Goal: Task Accomplishment & Management: Manage account settings

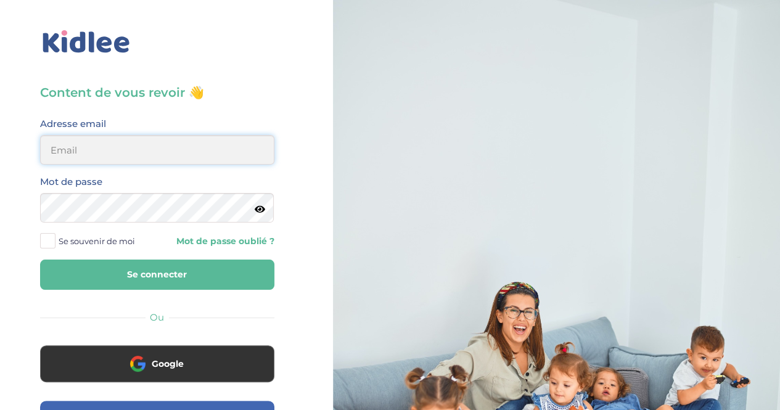
click at [171, 154] on input "email" at bounding box center [157, 150] width 234 height 30
type input "[EMAIL_ADDRESS][DOMAIN_NAME]"
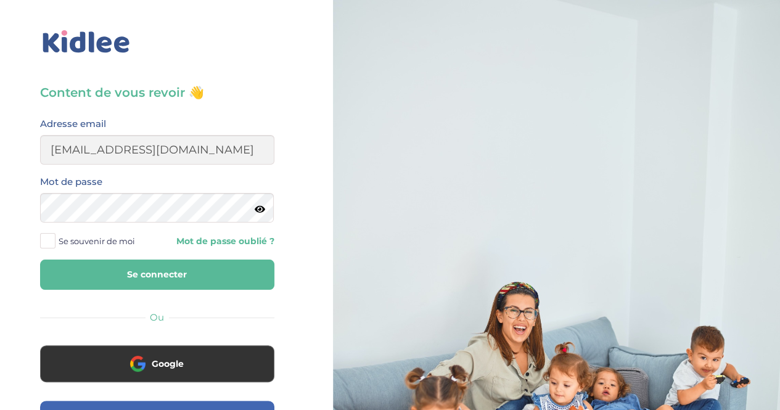
click at [53, 244] on span at bounding box center [47, 240] width 15 height 15
click at [0, 0] on input "Se souvenir de moi" at bounding box center [0, 0] width 0 height 0
click at [130, 273] on button "Se connecter" at bounding box center [157, 275] width 234 height 30
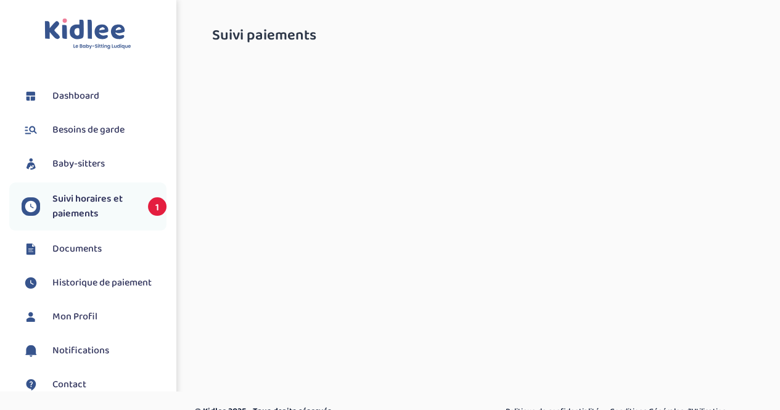
select select "septembre 2025"
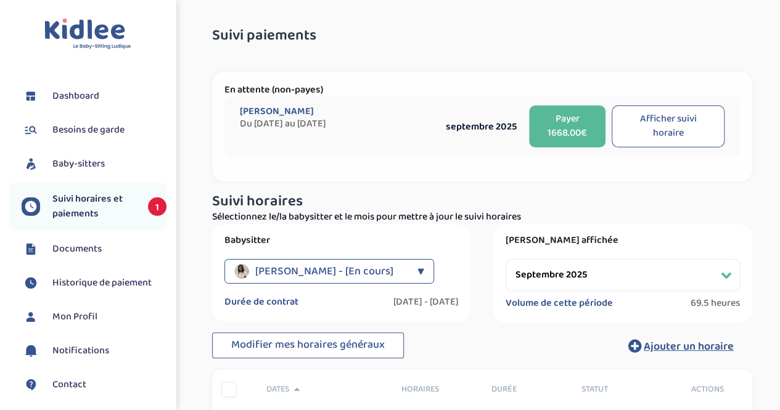
drag, startPoint x: 569, startPoint y: 260, endPoint x: 553, endPoint y: 87, distance: 173.4
click at [506, 259] on select "Filtrer par mois septembre 2025 octobre 2025 novembre 2025 décembre 2025 janvie…" at bounding box center [623, 275] width 234 height 32
click at [712, 273] on select "Filtrer par mois septembre 2025 octobre 2025 novembre 2025 décembre 2025 janvie…" at bounding box center [623, 275] width 234 height 32
click at [92, 207] on span "Suivi horaires et paiements" at bounding box center [93, 207] width 83 height 30
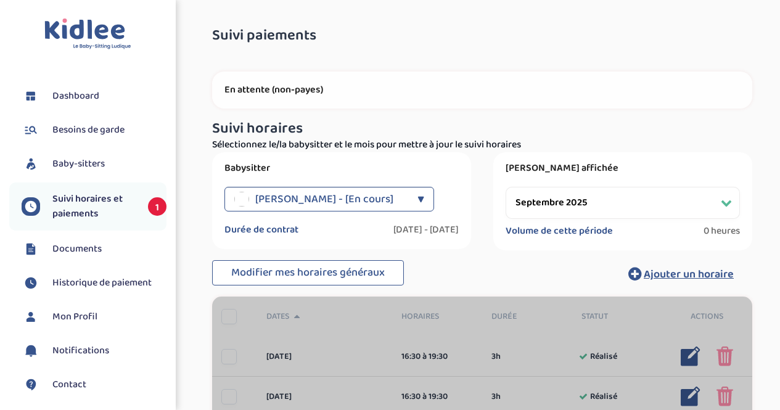
select select "septembre 2025"
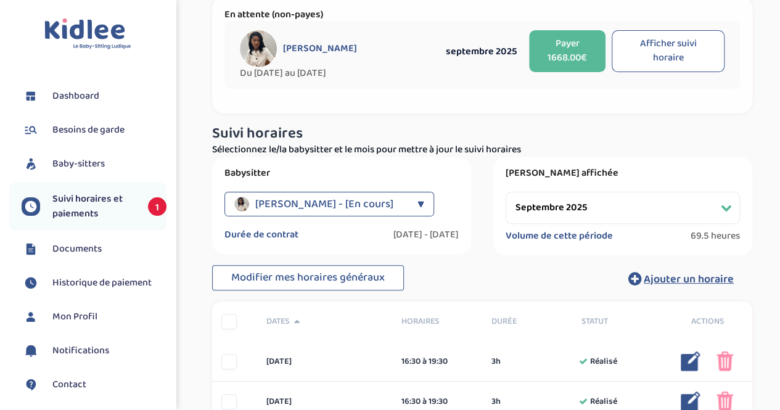
scroll to position [92, 0]
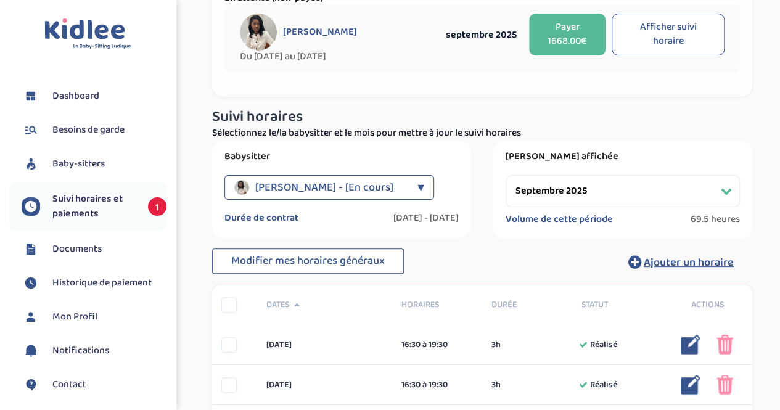
click at [671, 40] on button "Afficher suivi horaire" at bounding box center [668, 35] width 113 height 42
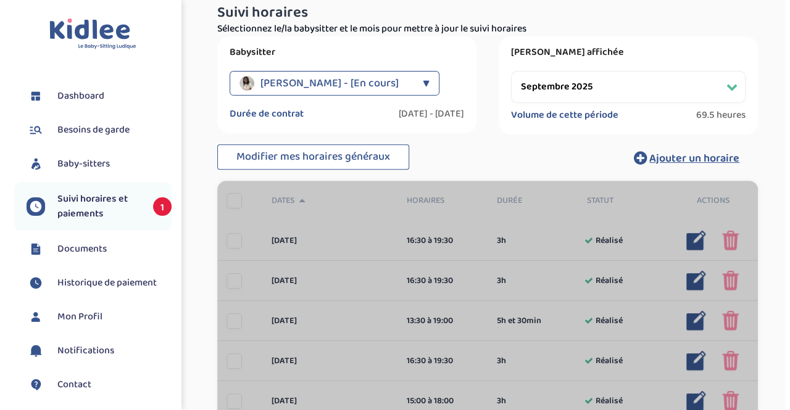
scroll to position [201, 0]
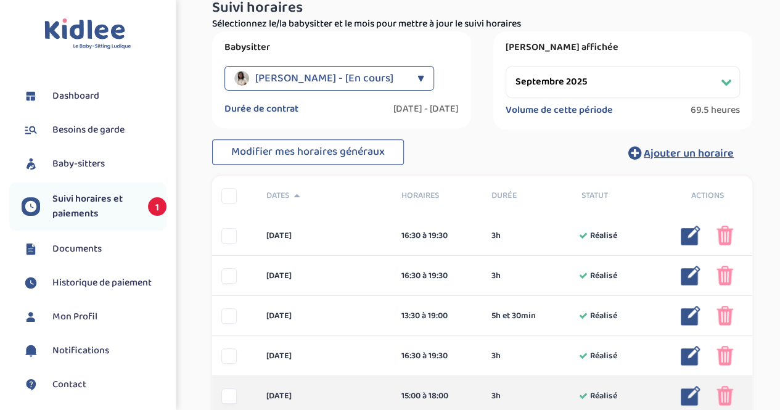
click at [688, 394] on img at bounding box center [691, 396] width 20 height 20
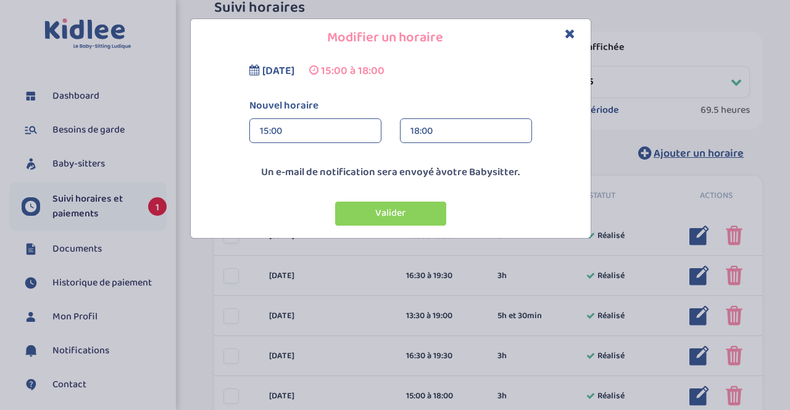
click at [286, 131] on div "15:00" at bounding box center [315, 131] width 111 height 25
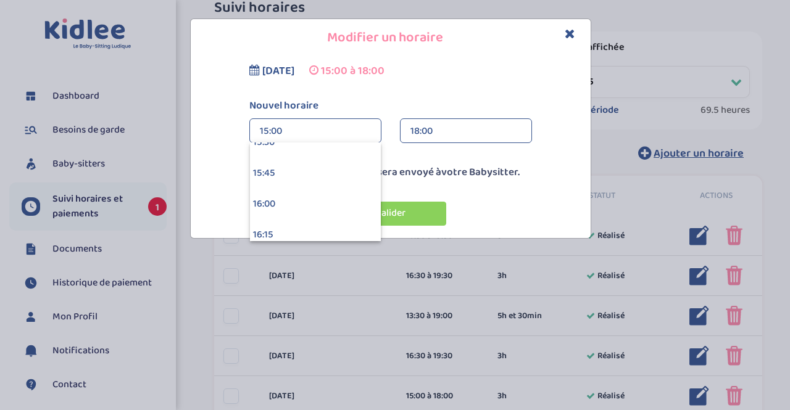
scroll to position [1986, 0]
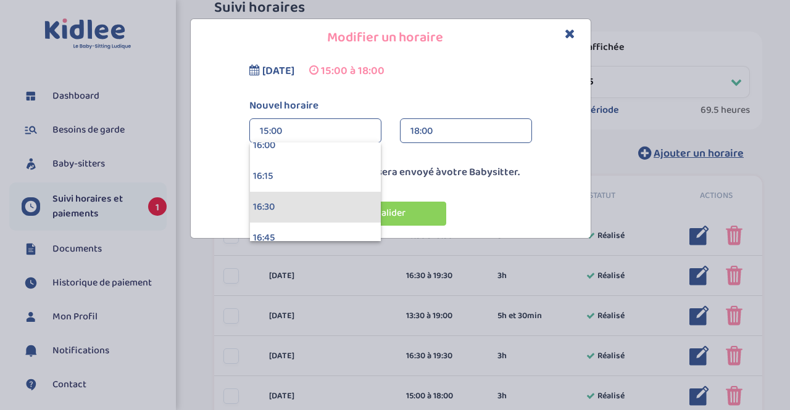
click at [337, 210] on div "16:30" at bounding box center [315, 207] width 131 height 31
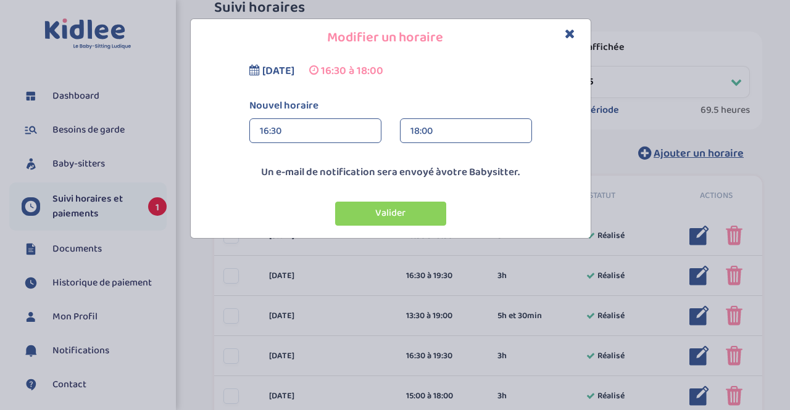
click at [452, 134] on div "18:00" at bounding box center [465, 131] width 111 height 25
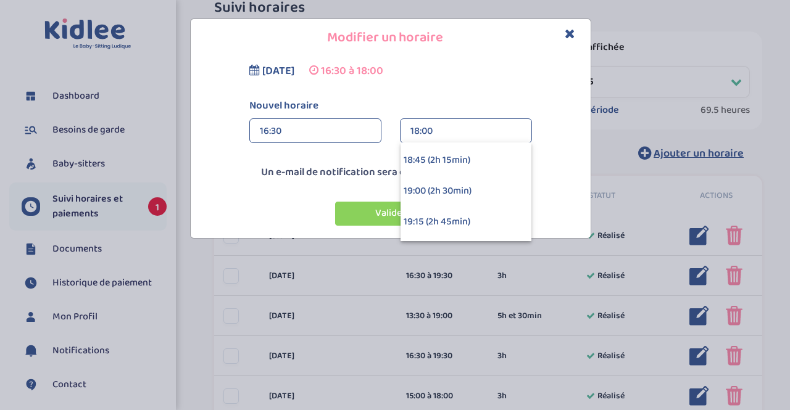
scroll to position [234, 0]
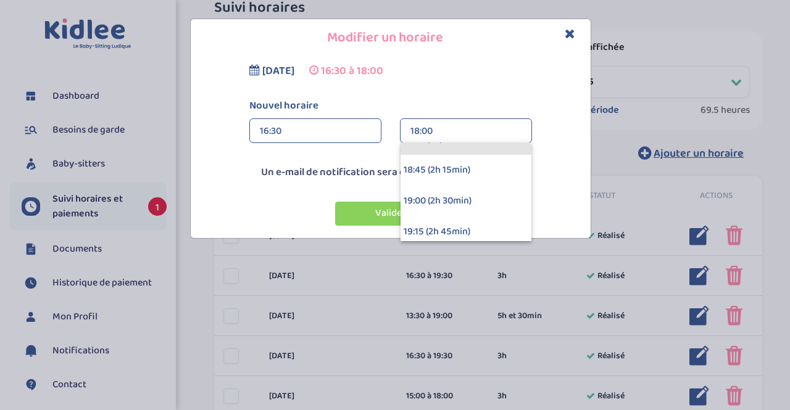
click at [496, 141] on div "18:00" at bounding box center [465, 131] width 111 height 25
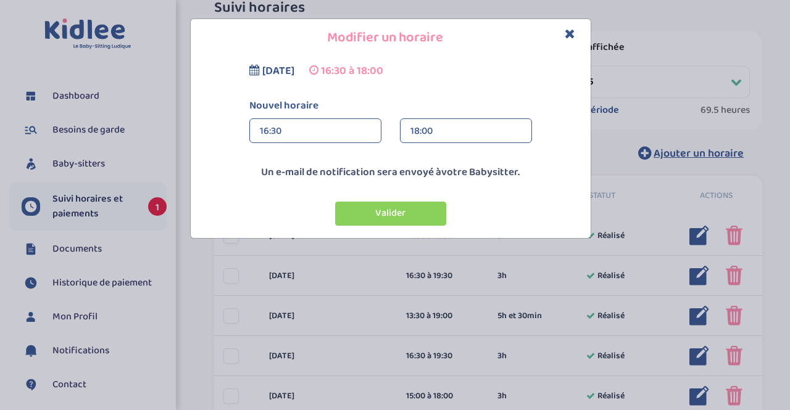
click at [484, 130] on div "18:00" at bounding box center [465, 131] width 111 height 25
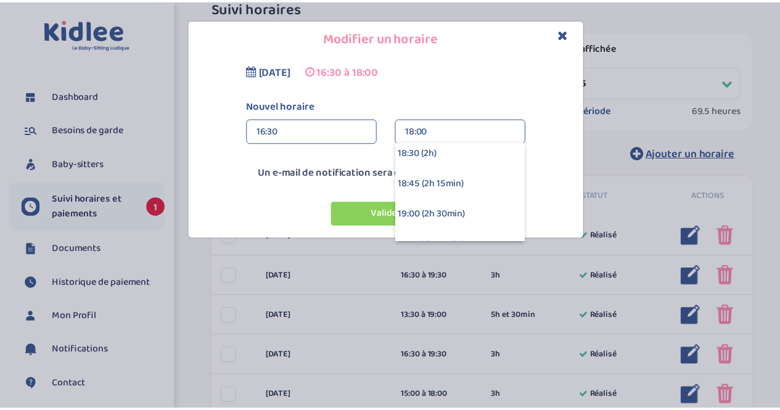
scroll to position [210, 0]
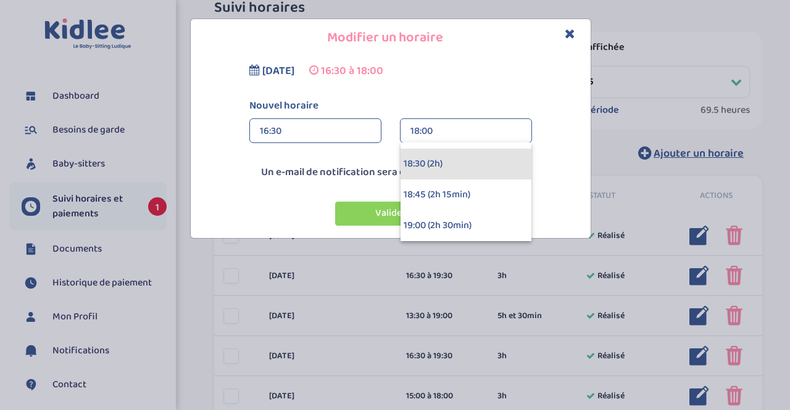
click at [479, 160] on div "18:30 (2h)" at bounding box center [465, 164] width 131 height 31
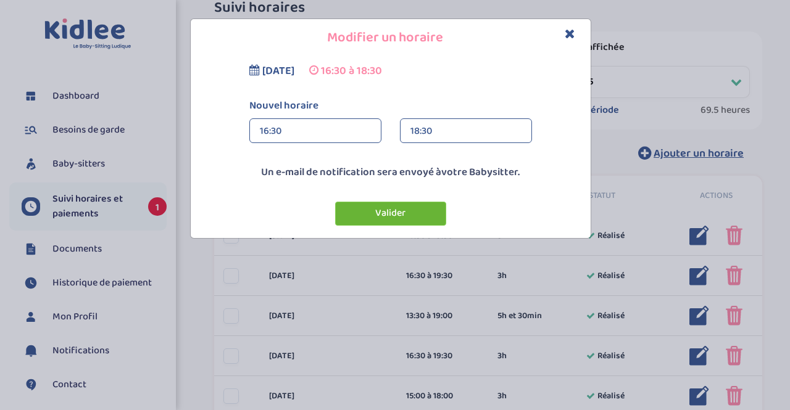
click at [408, 218] on button "Valider" at bounding box center [390, 214] width 111 height 24
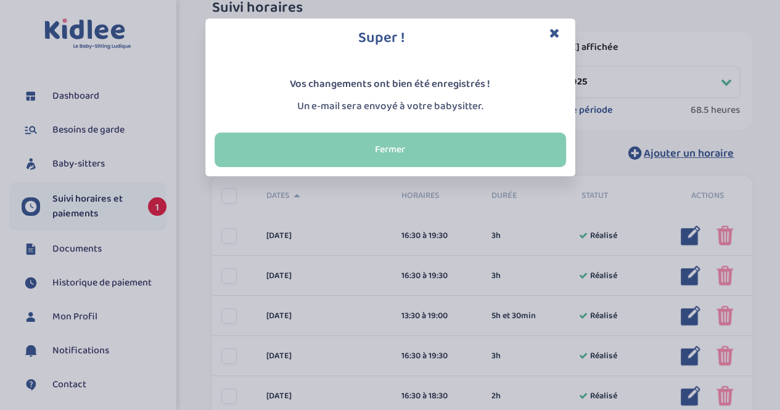
click at [476, 144] on button "Fermer" at bounding box center [391, 150] width 352 height 35
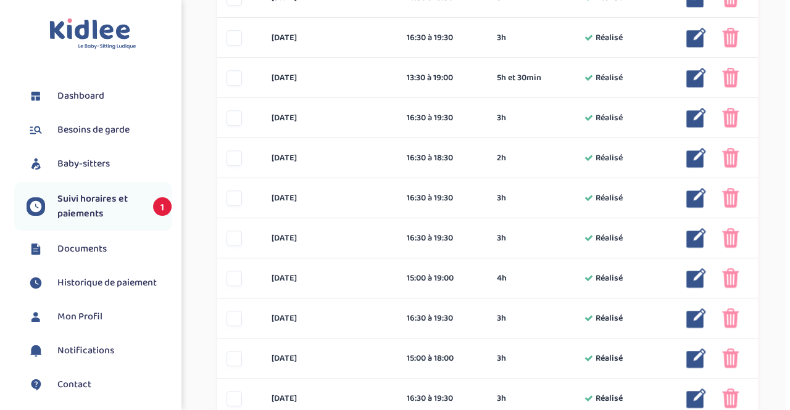
scroll to position [441, 0]
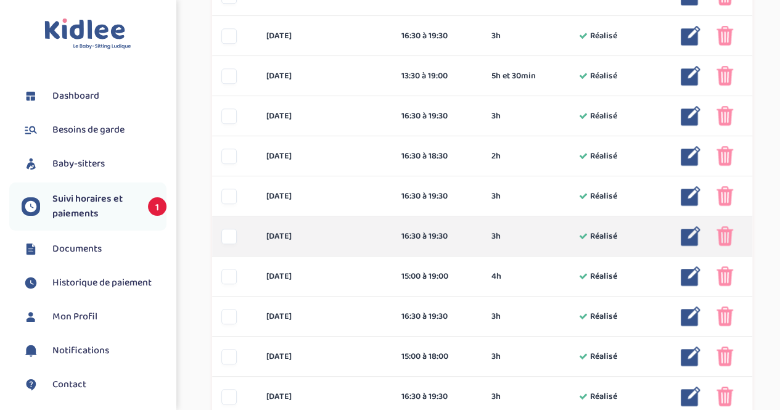
click at [691, 231] on img at bounding box center [691, 236] width 20 height 20
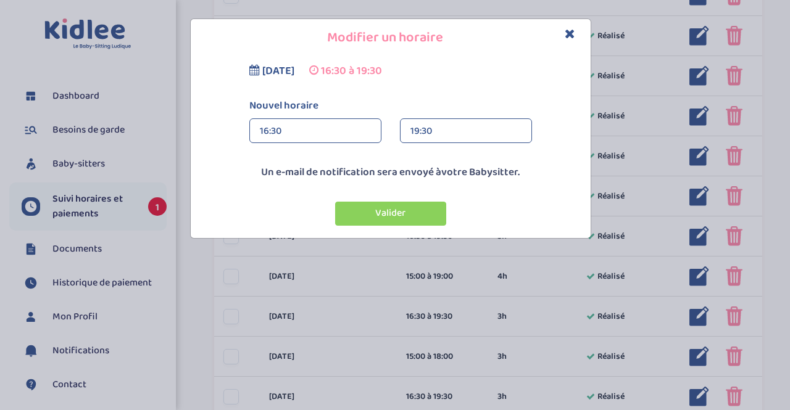
click at [444, 126] on div "19:30" at bounding box center [465, 131] width 111 height 25
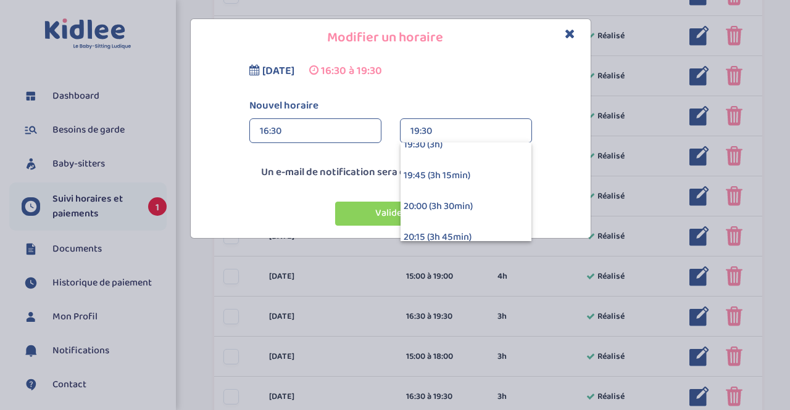
scroll to position [382, 0]
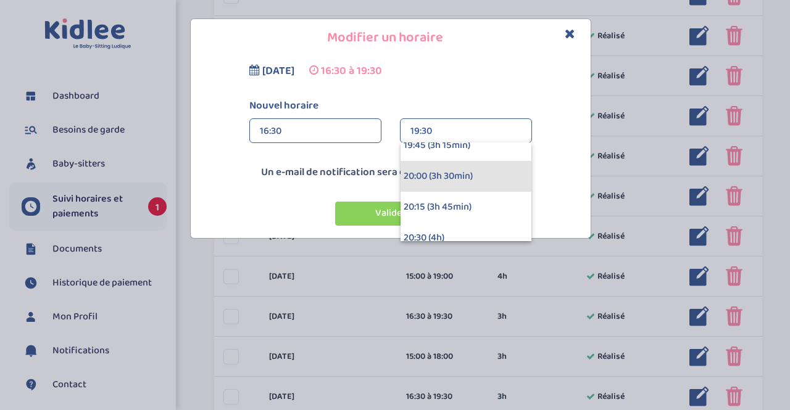
click at [458, 178] on div "20:00 (3h 30min)" at bounding box center [465, 176] width 131 height 31
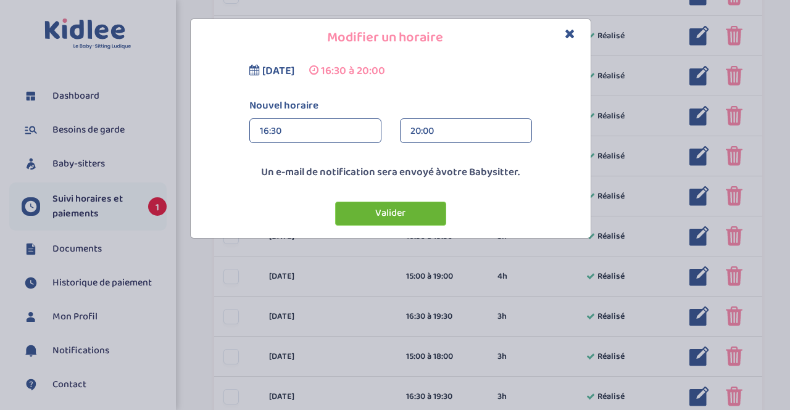
click at [391, 212] on button "Valider" at bounding box center [390, 214] width 111 height 24
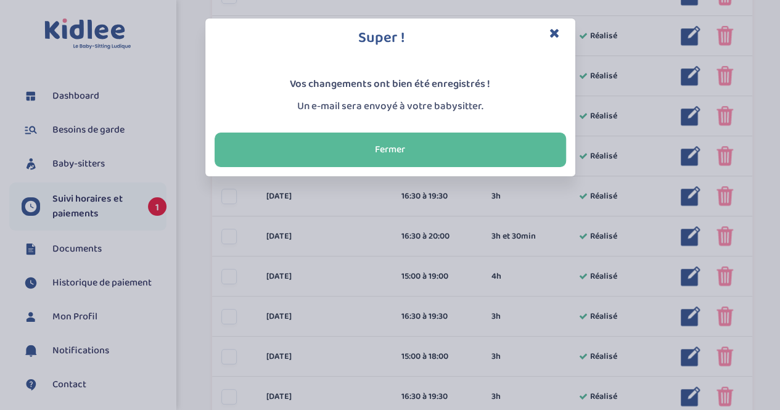
click at [682, 278] on div "Super ! Vos changements ont bien été enregistrés ! Un e-mail sera envoyé à votr…" at bounding box center [390, 205] width 780 height 410
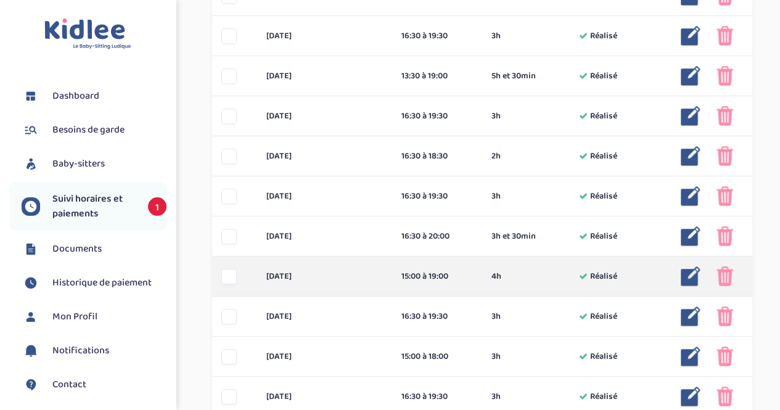
click at [688, 276] on img at bounding box center [691, 276] width 20 height 20
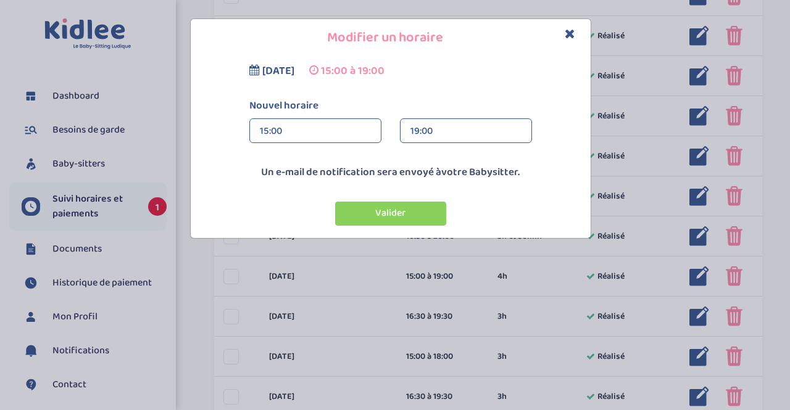
click at [445, 134] on div "19:00" at bounding box center [465, 131] width 111 height 25
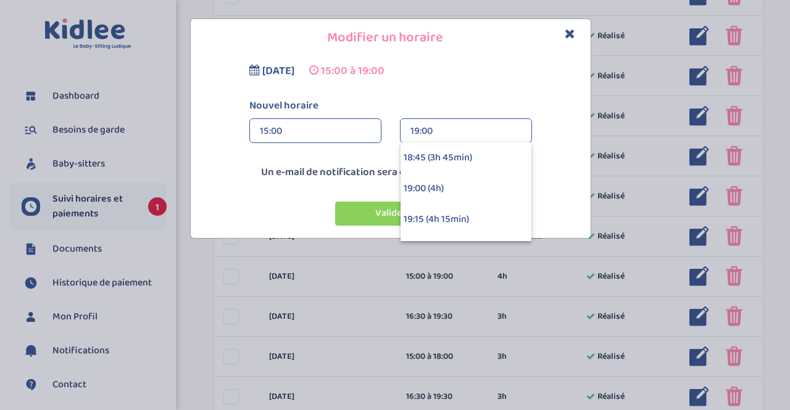
scroll to position [456, 0]
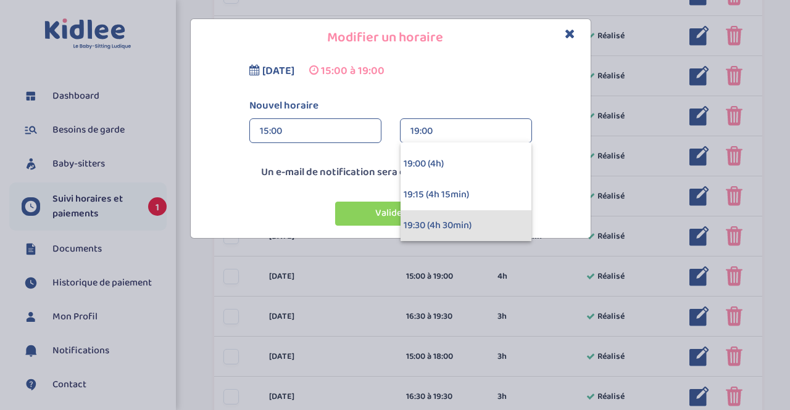
click at [500, 220] on div "19:30 (4h 30min)" at bounding box center [465, 225] width 131 height 31
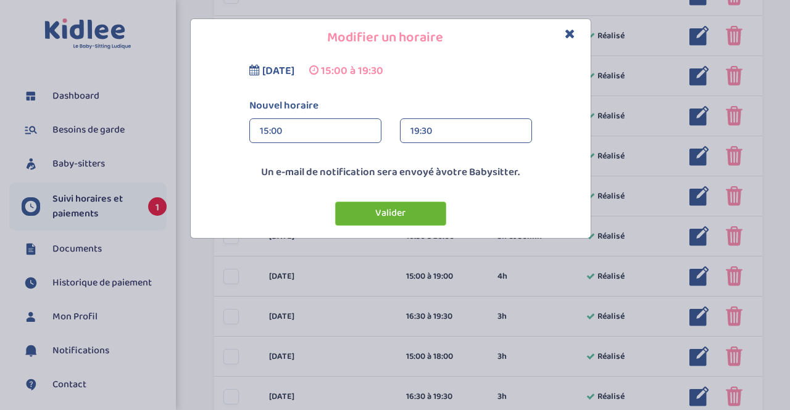
click at [413, 205] on button "Valider" at bounding box center [390, 214] width 111 height 24
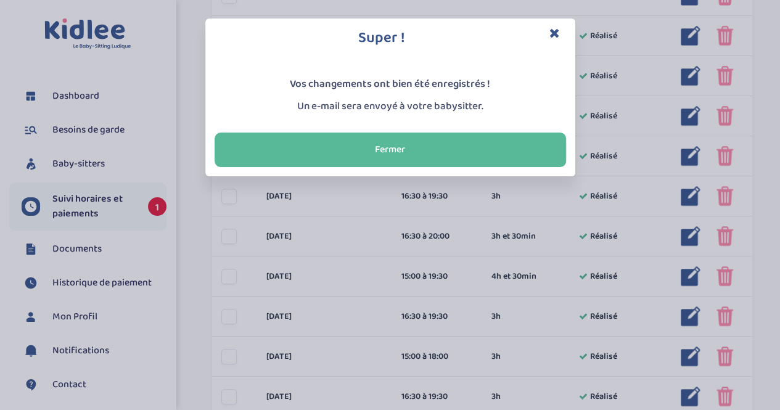
click at [456, 129] on div "Fermer" at bounding box center [390, 149] width 370 height 53
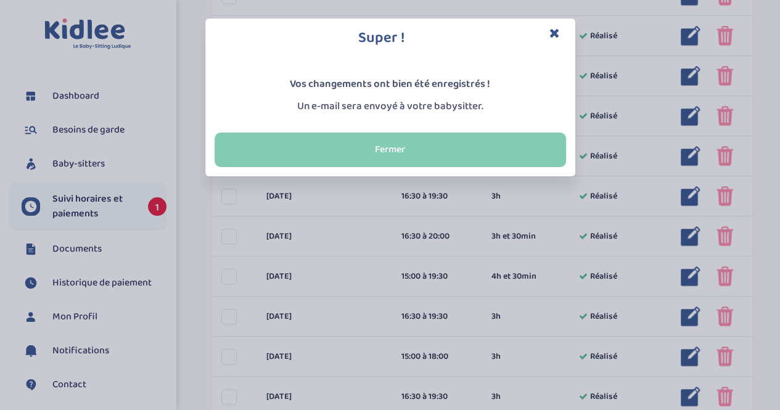
click at [449, 141] on button "Fermer" at bounding box center [391, 150] width 352 height 35
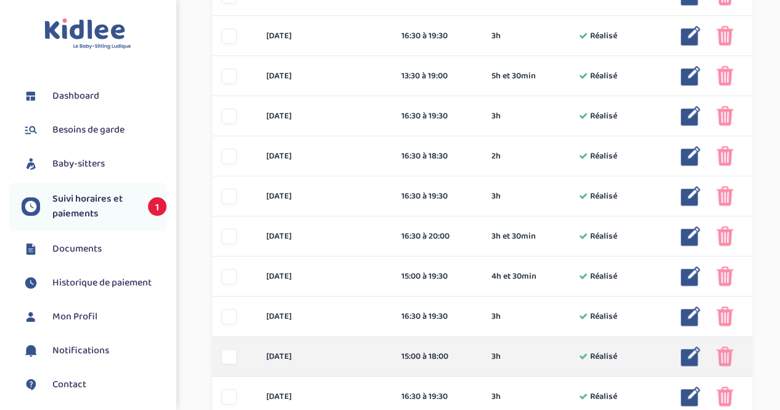
click at [690, 357] on img at bounding box center [691, 357] width 20 height 20
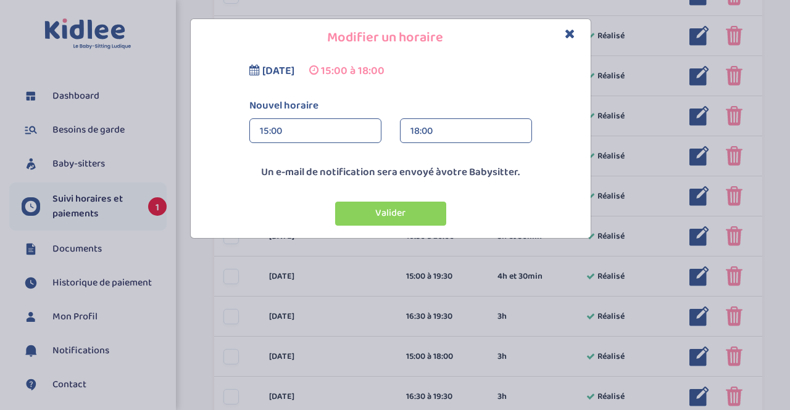
click at [302, 131] on div "15:00" at bounding box center [315, 131] width 111 height 25
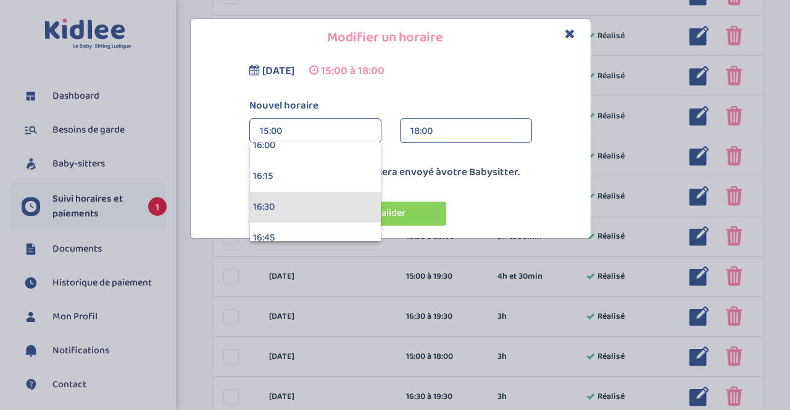
click at [327, 203] on div "16:30" at bounding box center [315, 207] width 131 height 31
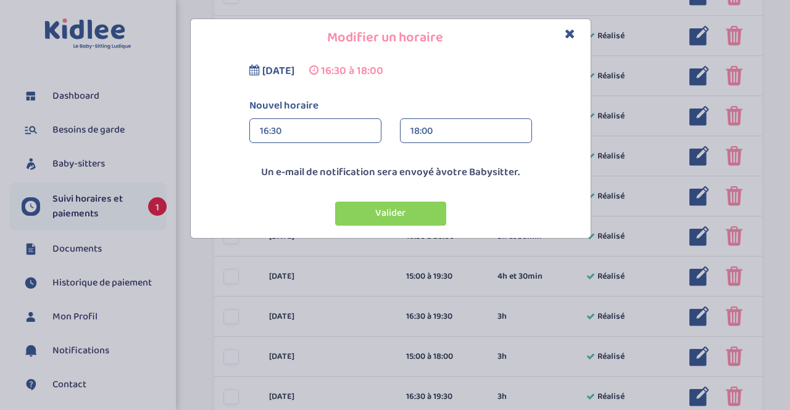
click at [464, 120] on div "18:00" at bounding box center [465, 131] width 111 height 25
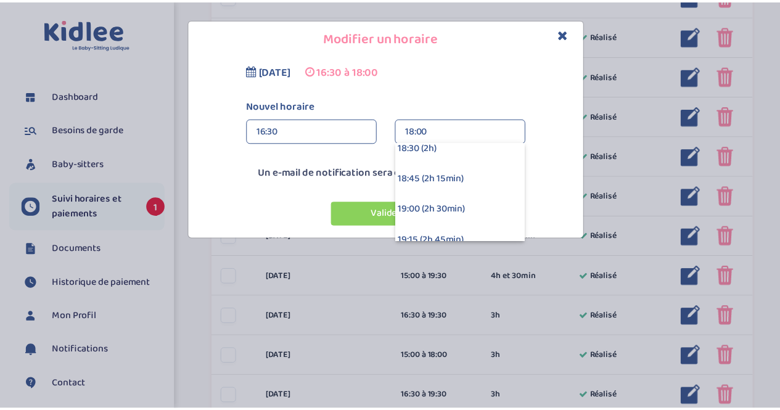
scroll to position [197, 0]
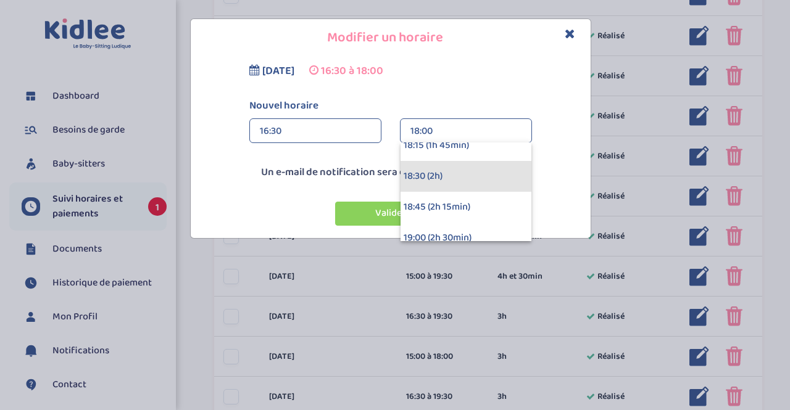
click at [494, 167] on div "18:30 (2h)" at bounding box center [465, 176] width 131 height 31
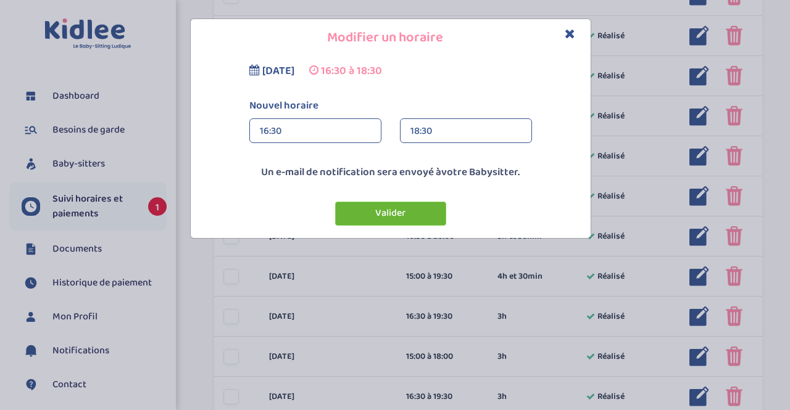
click at [385, 209] on button "Valider" at bounding box center [390, 214] width 111 height 24
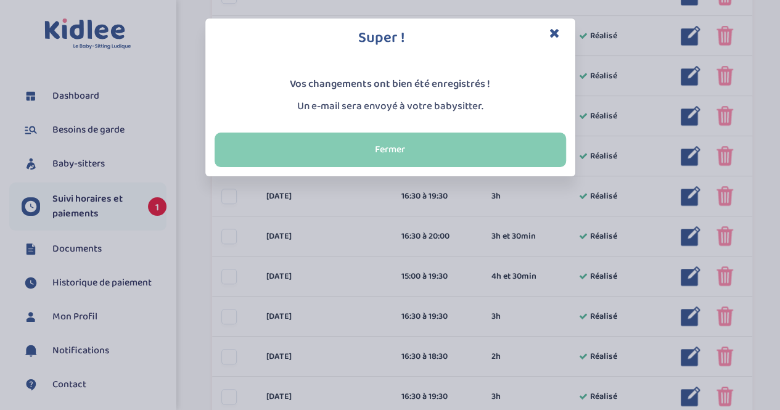
click at [461, 149] on button "Fermer" at bounding box center [391, 150] width 352 height 35
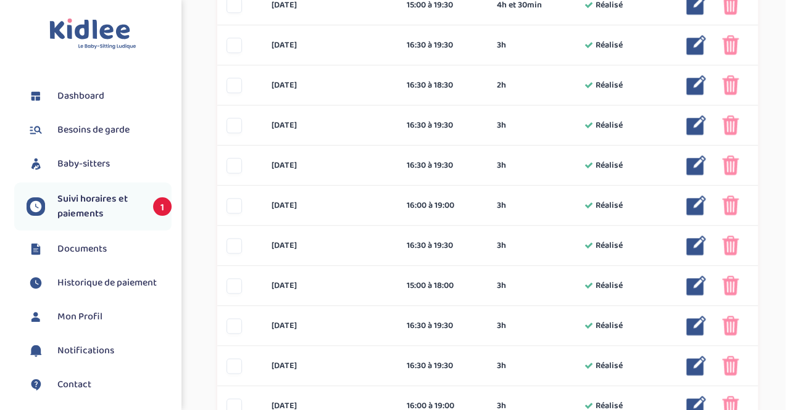
scroll to position [713, 0]
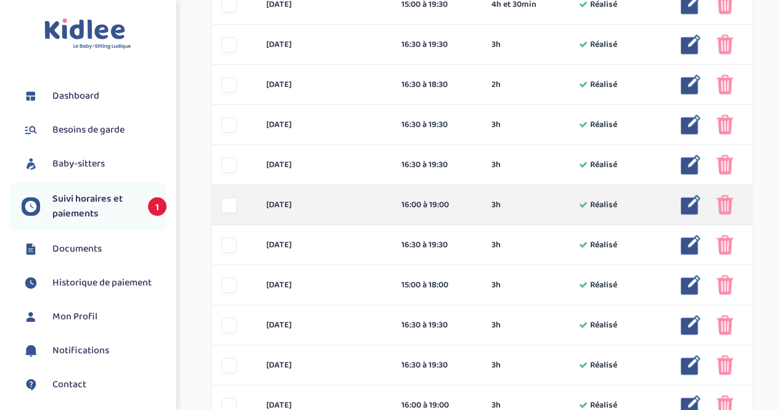
click at [688, 206] on img at bounding box center [691, 205] width 20 height 20
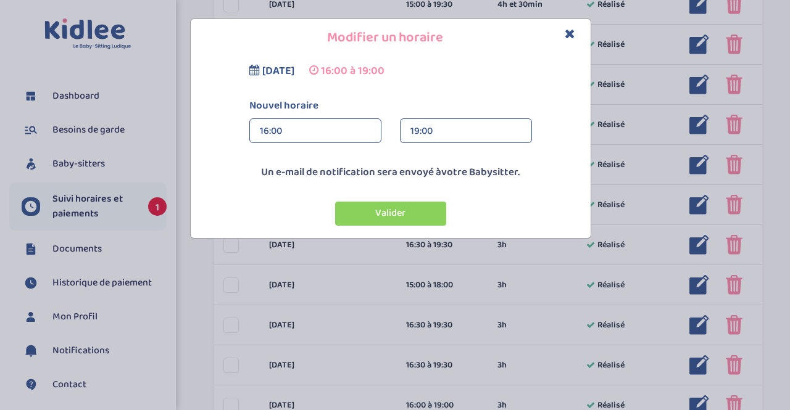
click at [337, 132] on div "16:00" at bounding box center [315, 131] width 111 height 25
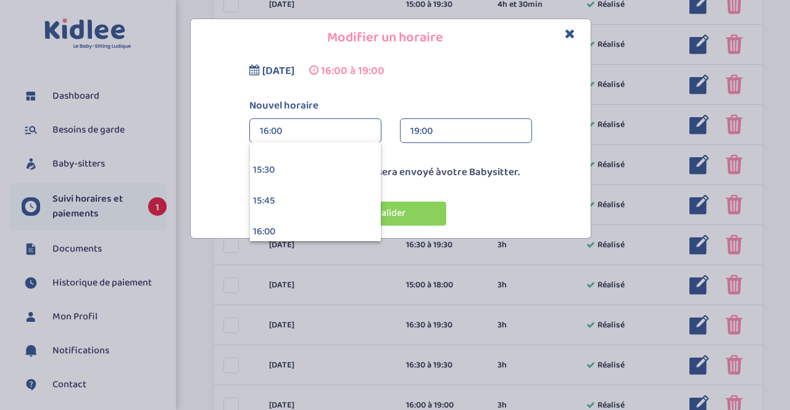
scroll to position [1814, 0]
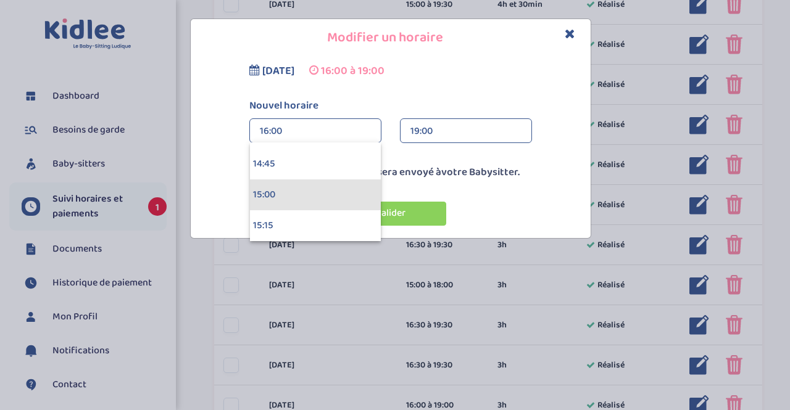
click at [355, 182] on div "15:00" at bounding box center [315, 195] width 131 height 31
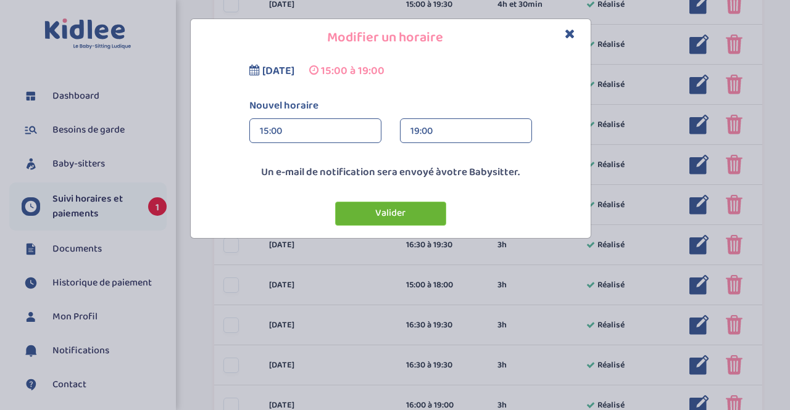
click at [395, 213] on button "Valider" at bounding box center [390, 214] width 111 height 24
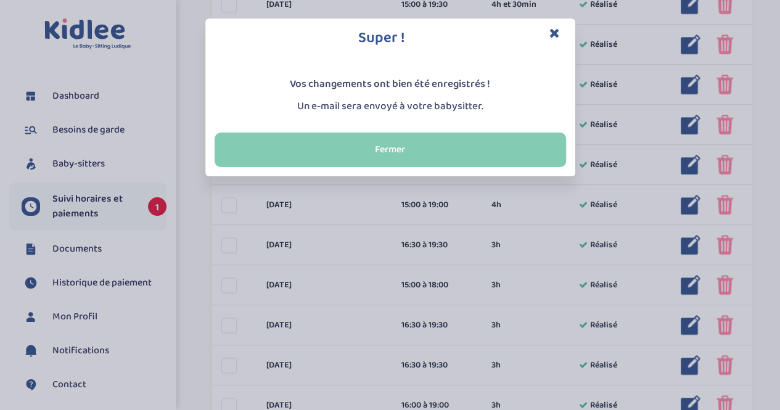
click at [525, 135] on button "Fermer" at bounding box center [391, 150] width 352 height 35
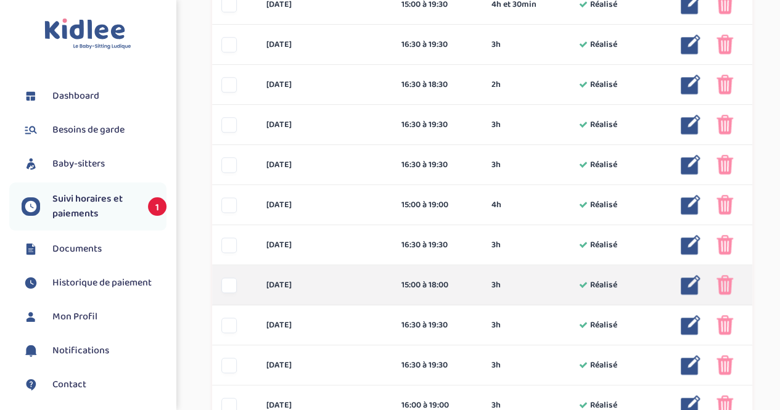
click at [692, 282] on img at bounding box center [691, 285] width 20 height 20
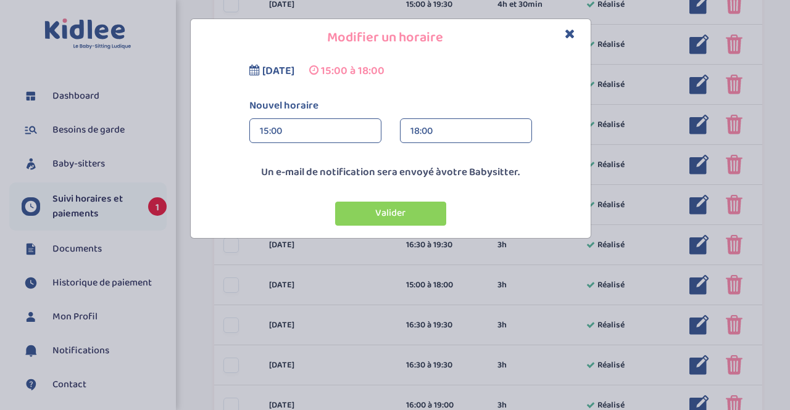
click at [452, 131] on div "18:00" at bounding box center [465, 131] width 111 height 25
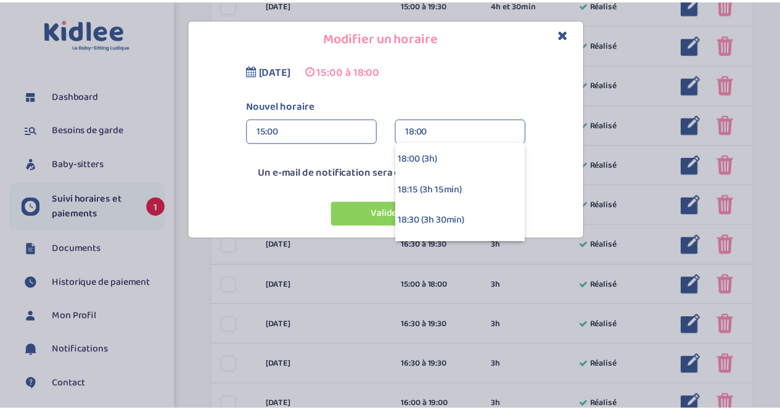
scroll to position [370, 0]
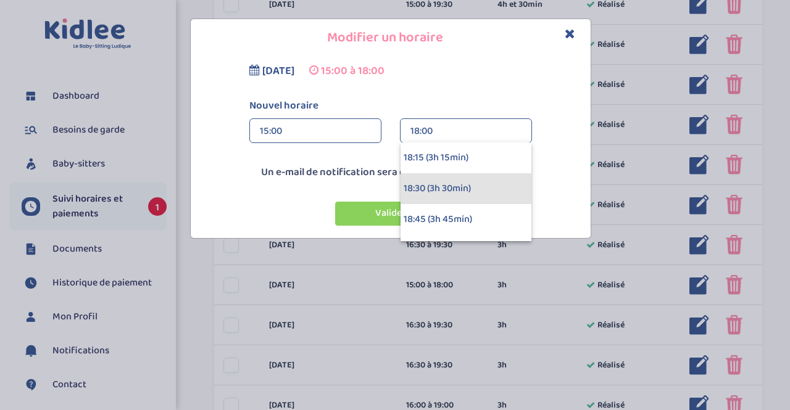
click at [486, 194] on div "18:30 (3h 30min)" at bounding box center [465, 188] width 131 height 31
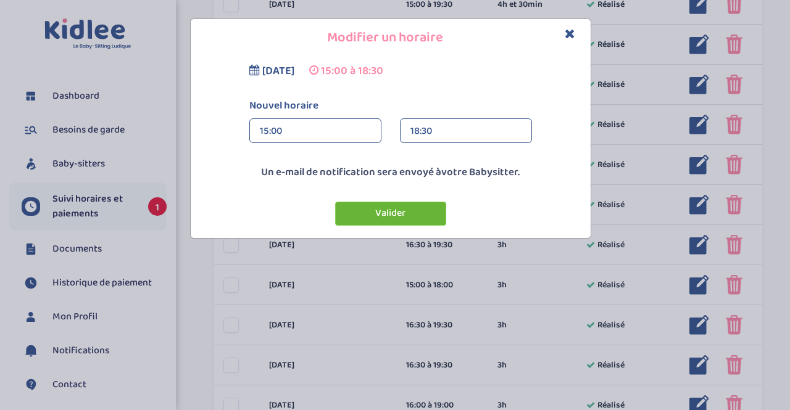
click at [400, 212] on button "Valider" at bounding box center [390, 214] width 111 height 24
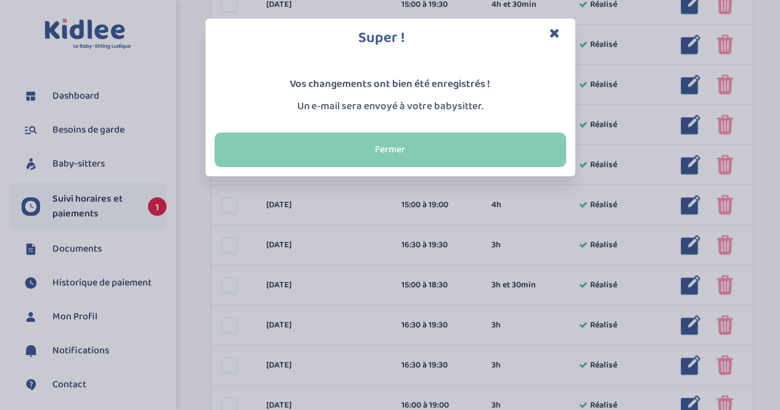
click at [456, 156] on button "Fermer" at bounding box center [391, 150] width 352 height 35
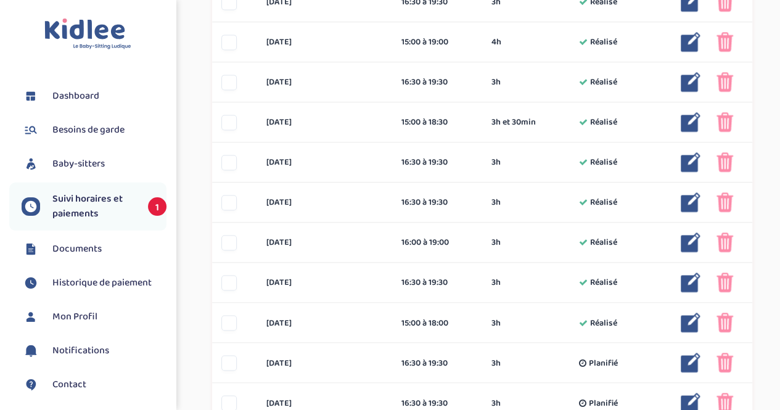
scroll to position [880, 0]
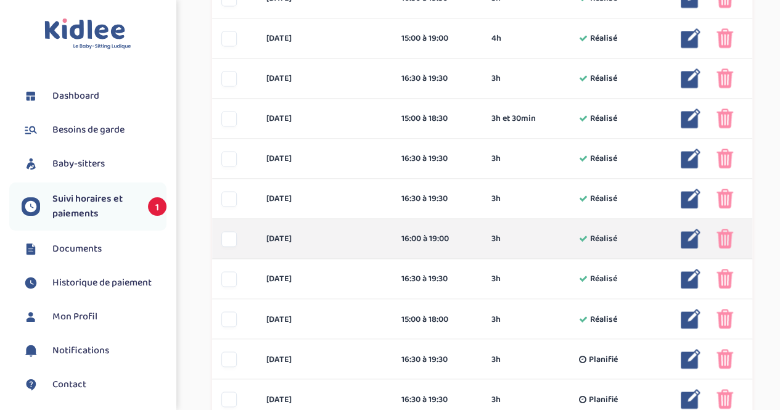
click at [688, 240] on img at bounding box center [691, 239] width 20 height 20
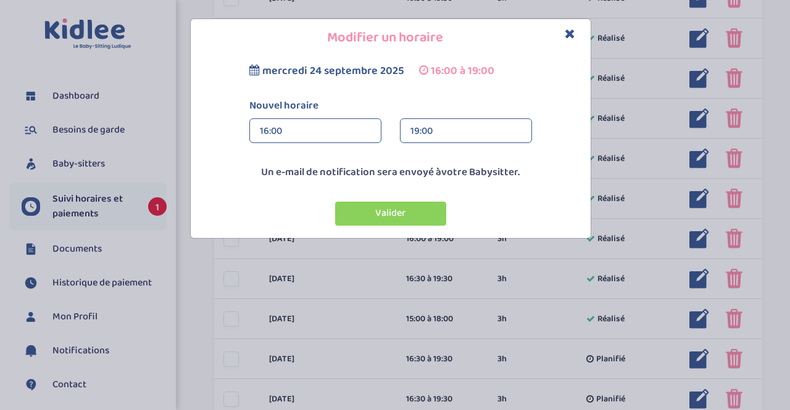
click at [358, 134] on div "16:00" at bounding box center [315, 131] width 111 height 25
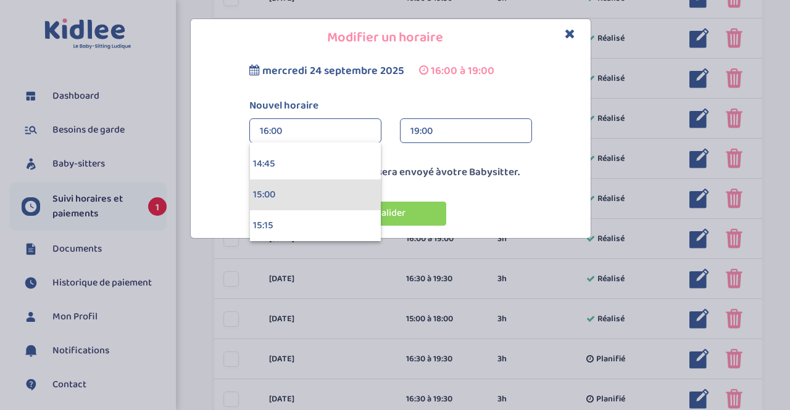
click at [347, 184] on div "15:00" at bounding box center [315, 195] width 131 height 31
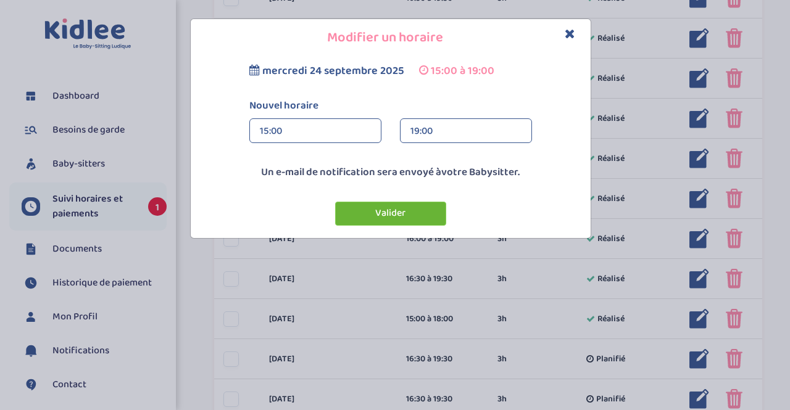
click at [421, 210] on button "Valider" at bounding box center [390, 214] width 111 height 24
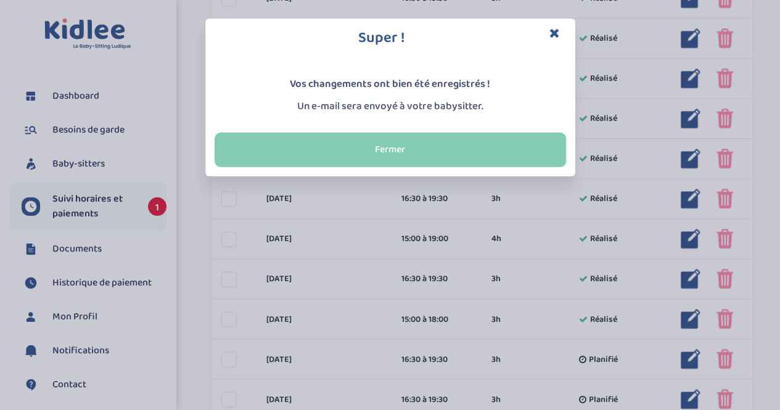
click at [448, 160] on button "Fermer" at bounding box center [391, 150] width 352 height 35
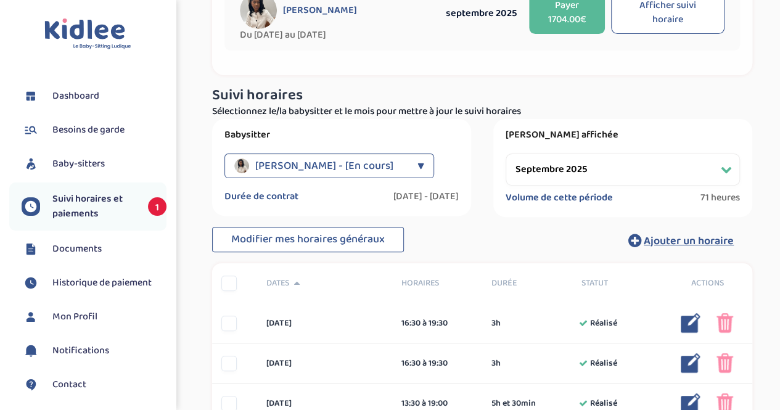
scroll to position [0, 0]
